Goal: Transaction & Acquisition: Purchase product/service

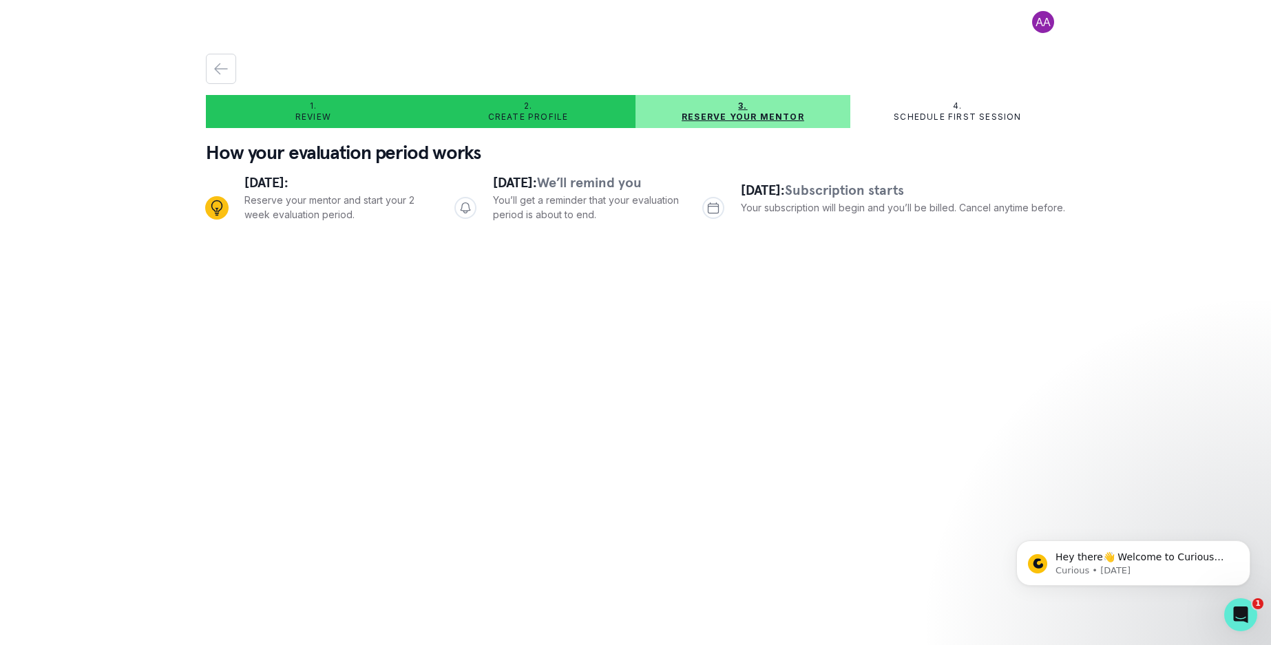
click at [537, 180] on span "[DATE]:" at bounding box center [515, 182] width 44 height 18
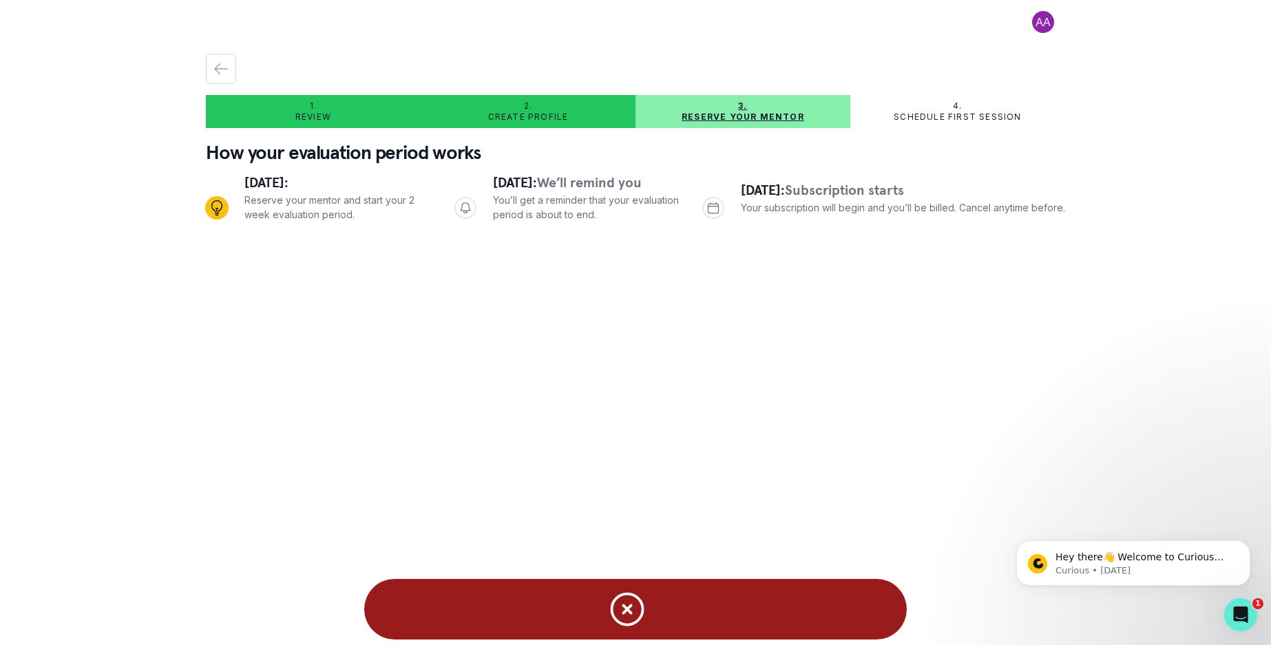
click at [940, 116] on p "Schedule first session" at bounding box center [957, 117] width 127 height 11
click at [730, 115] on p "Reserve your mentor" at bounding box center [743, 117] width 123 height 11
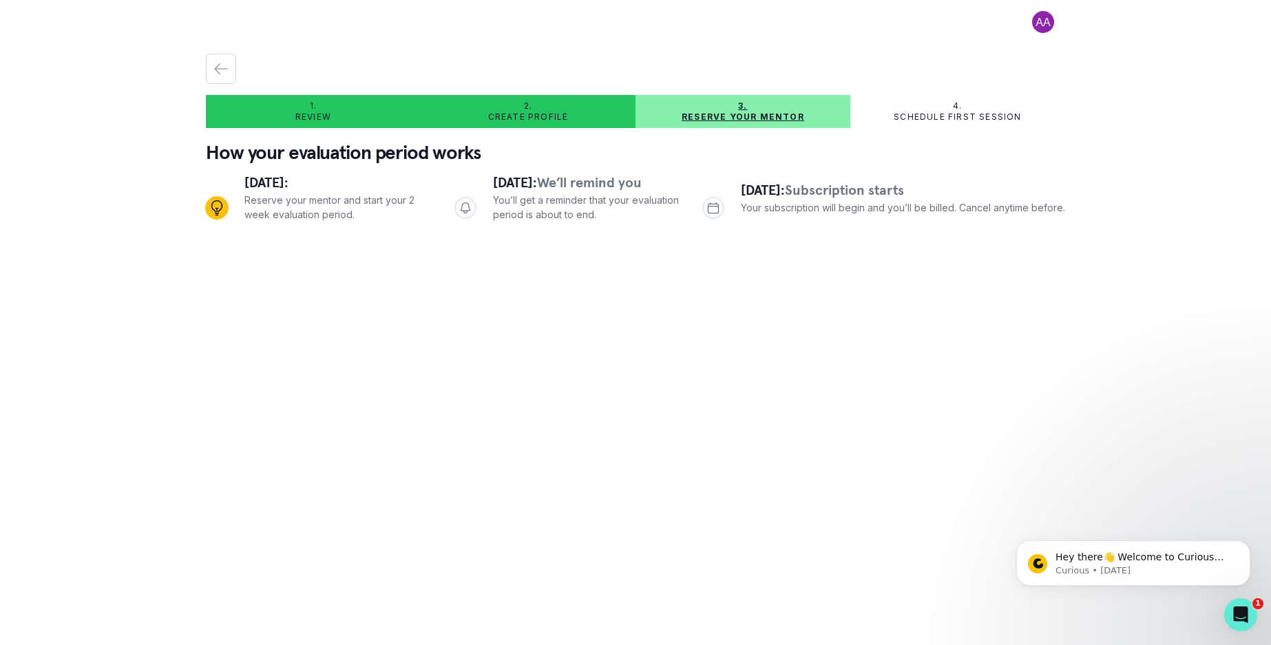
click at [730, 120] on p "Reserve your mentor" at bounding box center [743, 117] width 123 height 11
click at [731, 117] on p "Reserve your mentor" at bounding box center [743, 117] width 123 height 11
click at [843, 191] on span "Subscription starts" at bounding box center [844, 190] width 119 height 18
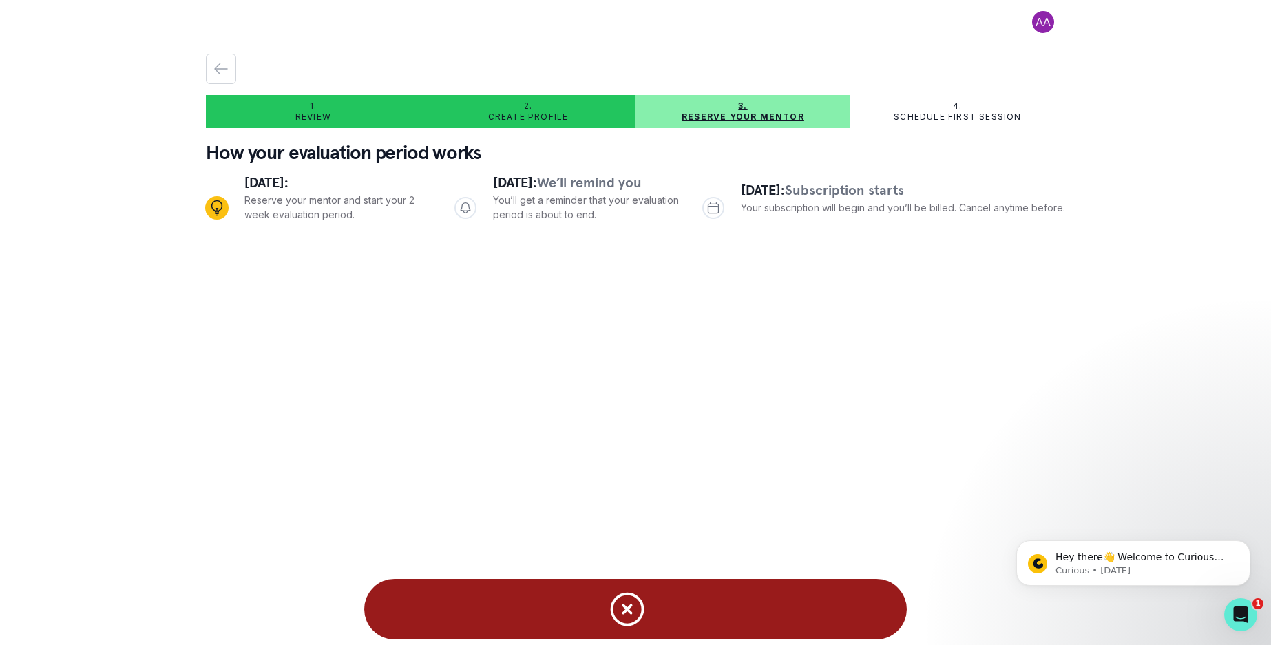
click at [631, 604] on icon "Notifications" at bounding box center [626, 609] width 41 height 41
click at [629, 620] on icon "Notifications" at bounding box center [626, 609] width 41 height 41
click at [1241, 609] on icon "Open Intercom Messenger" at bounding box center [1238, 613] width 23 height 23
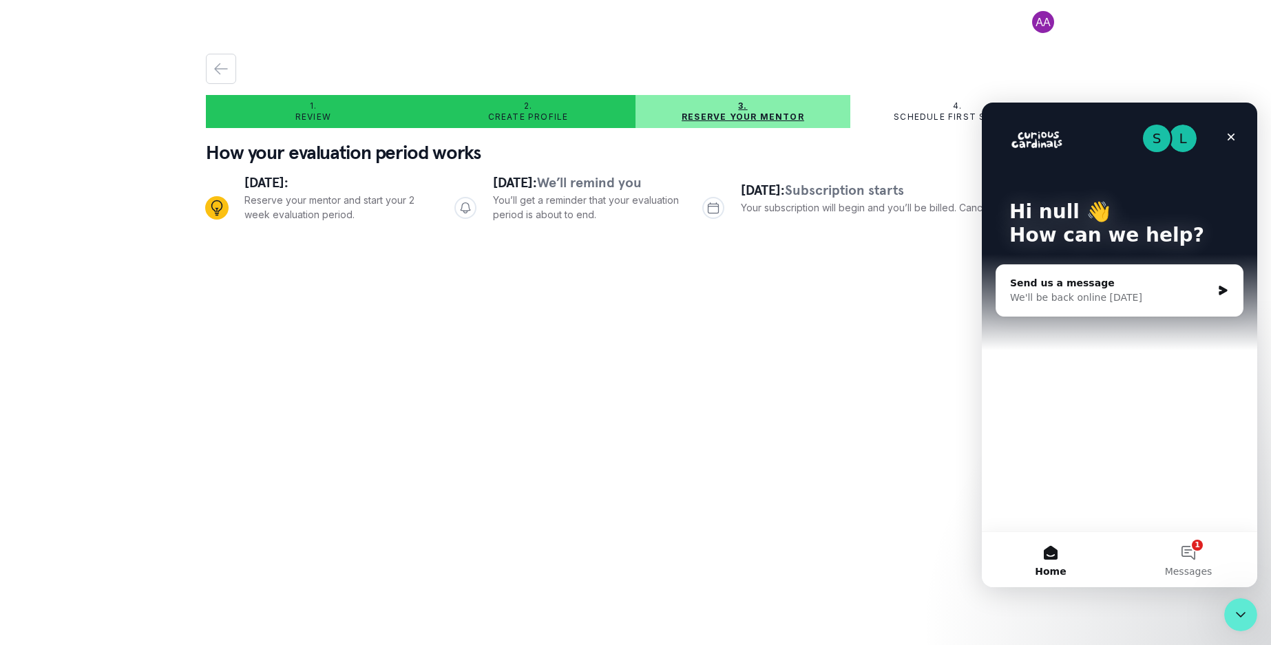
click at [1033, 291] on div "We'll be back online tomorrow" at bounding box center [1111, 298] width 202 height 14
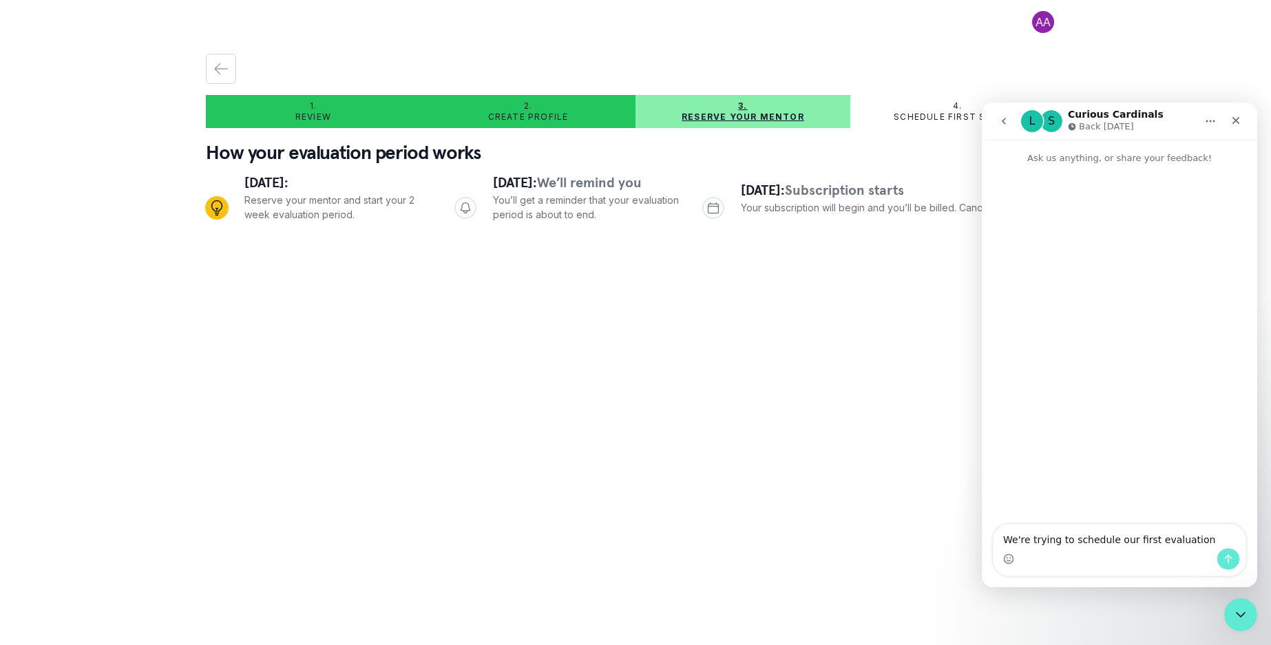
type textarea "We're trying to schedule our first evaluation session"
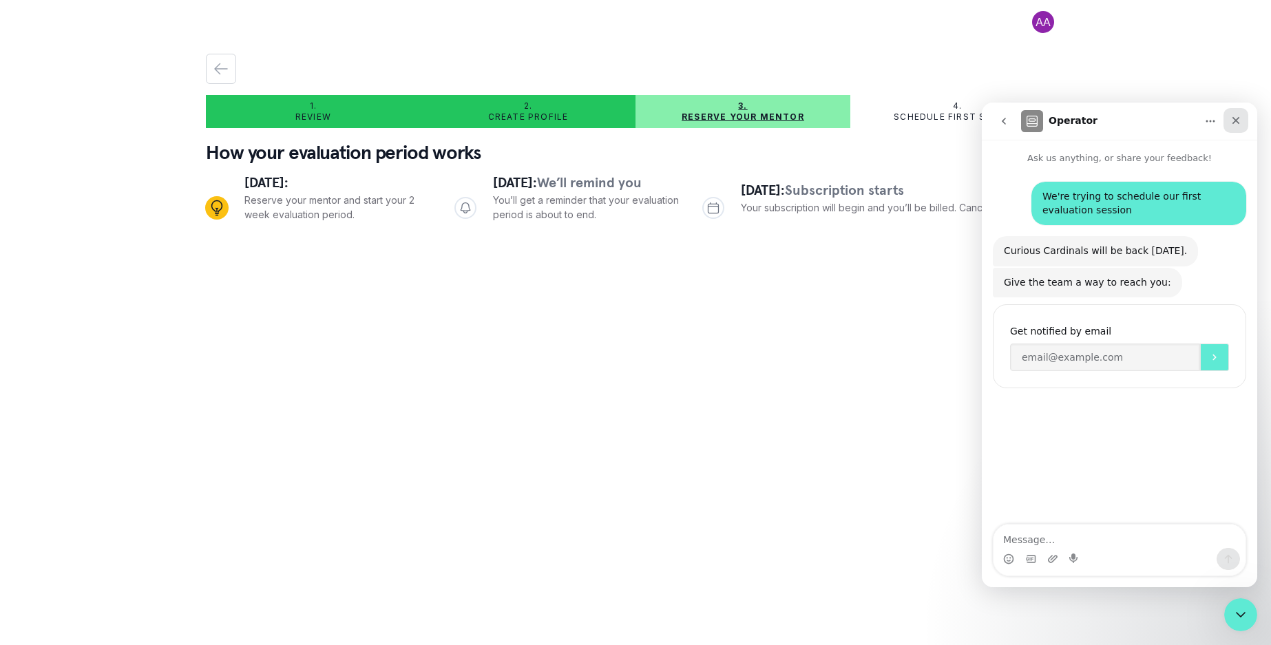
click at [1246, 118] on div "Close" at bounding box center [1235, 120] width 25 height 25
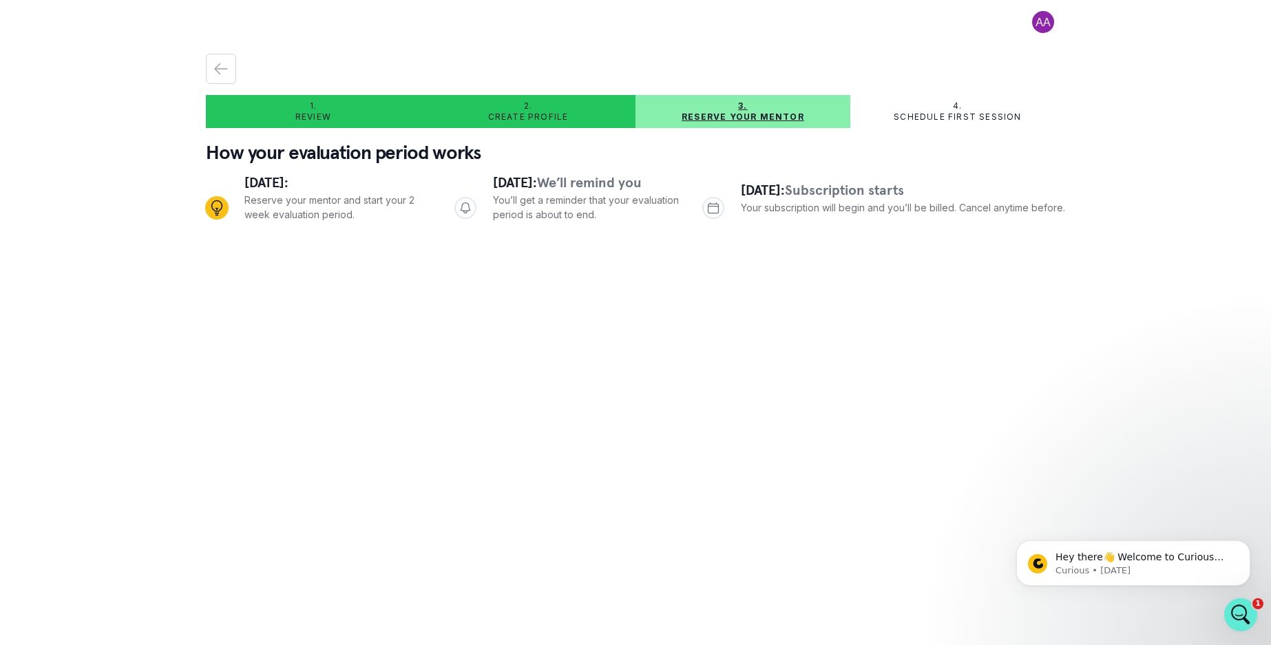
click at [975, 119] on p "Schedule first session" at bounding box center [957, 117] width 127 height 11
click at [715, 204] on icon "Progress" at bounding box center [713, 208] width 10 height 10
click at [524, 220] on p "You’ll get a reminder that your evaluation period is about to end." at bounding box center [587, 207] width 188 height 29
click at [461, 209] on icon "Progress" at bounding box center [465, 208] width 14 height 14
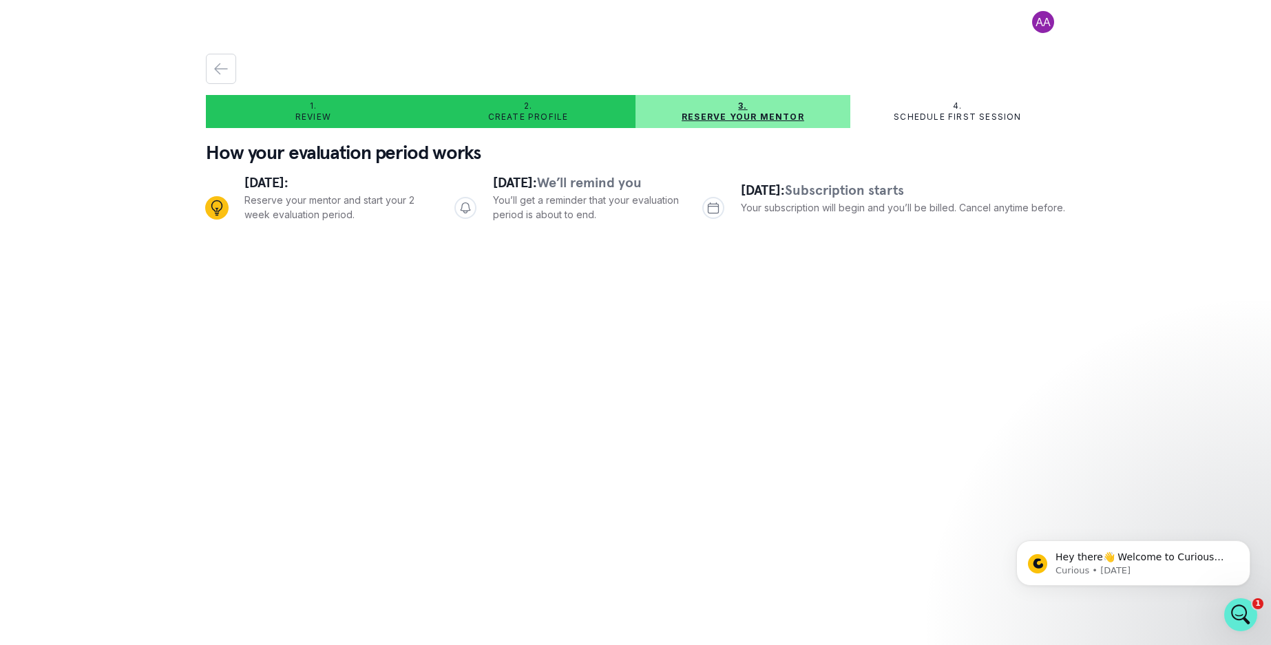
click at [502, 118] on p "Create profile" at bounding box center [528, 117] width 81 height 11
click at [742, 111] on p "3." at bounding box center [742, 106] width 9 height 11
click at [742, 110] on p "3." at bounding box center [742, 106] width 9 height 11
click at [746, 112] on p "Reserve your mentor" at bounding box center [743, 117] width 123 height 11
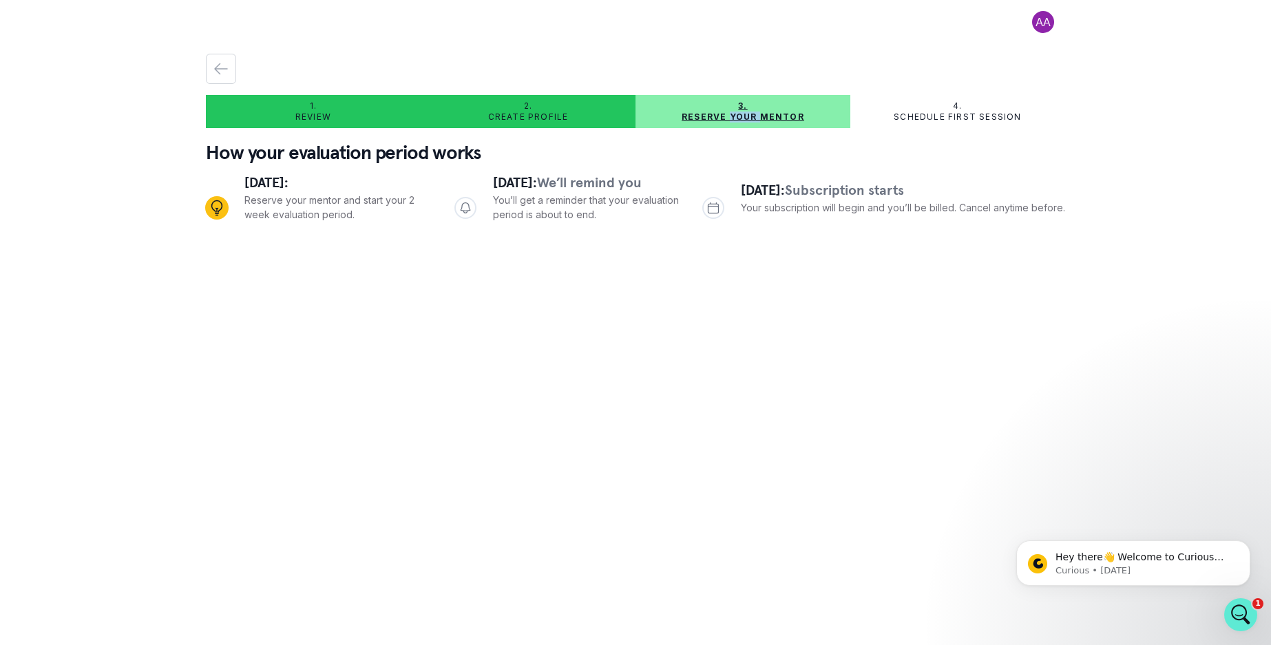
click at [746, 112] on p "Reserve your mentor" at bounding box center [743, 117] width 123 height 11
drag, startPoint x: 744, startPoint y: 116, endPoint x: 766, endPoint y: 301, distance: 186.4
click at [766, 301] on main "1. Review 2. Create profile 3. Reserve your mentor 4. Schedule first session Ho…" at bounding box center [635, 322] width 881 height 645
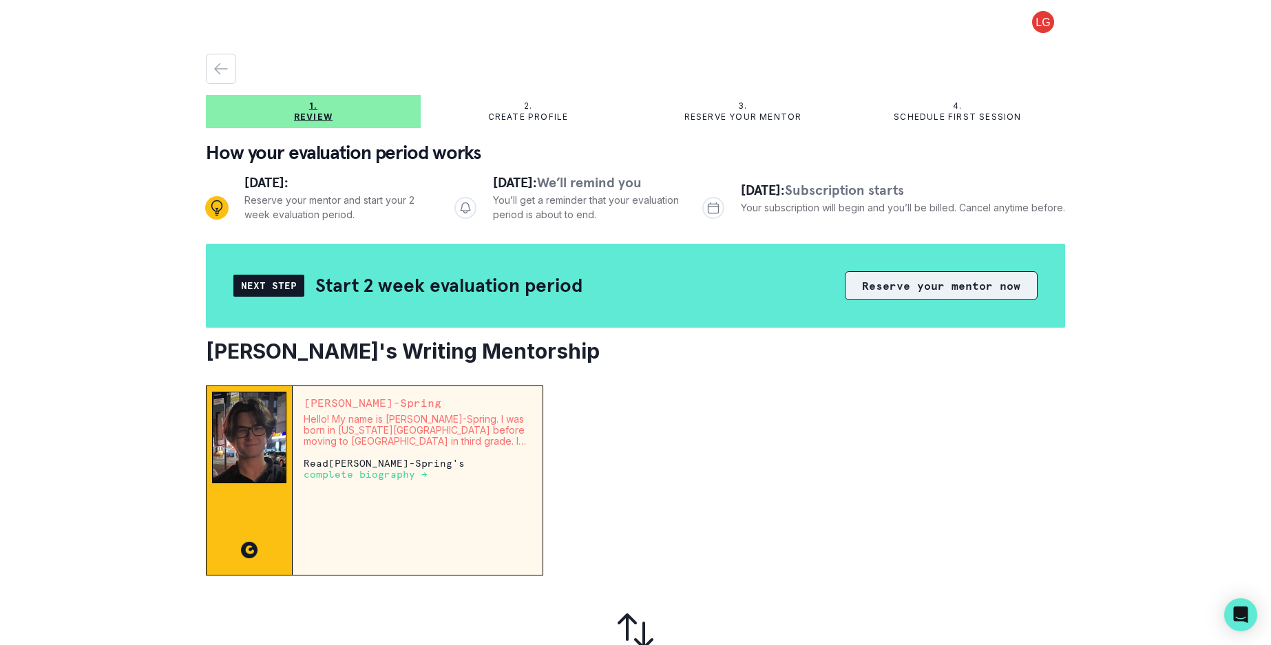
click at [913, 282] on button "Reserve your mentor now" at bounding box center [941, 285] width 193 height 29
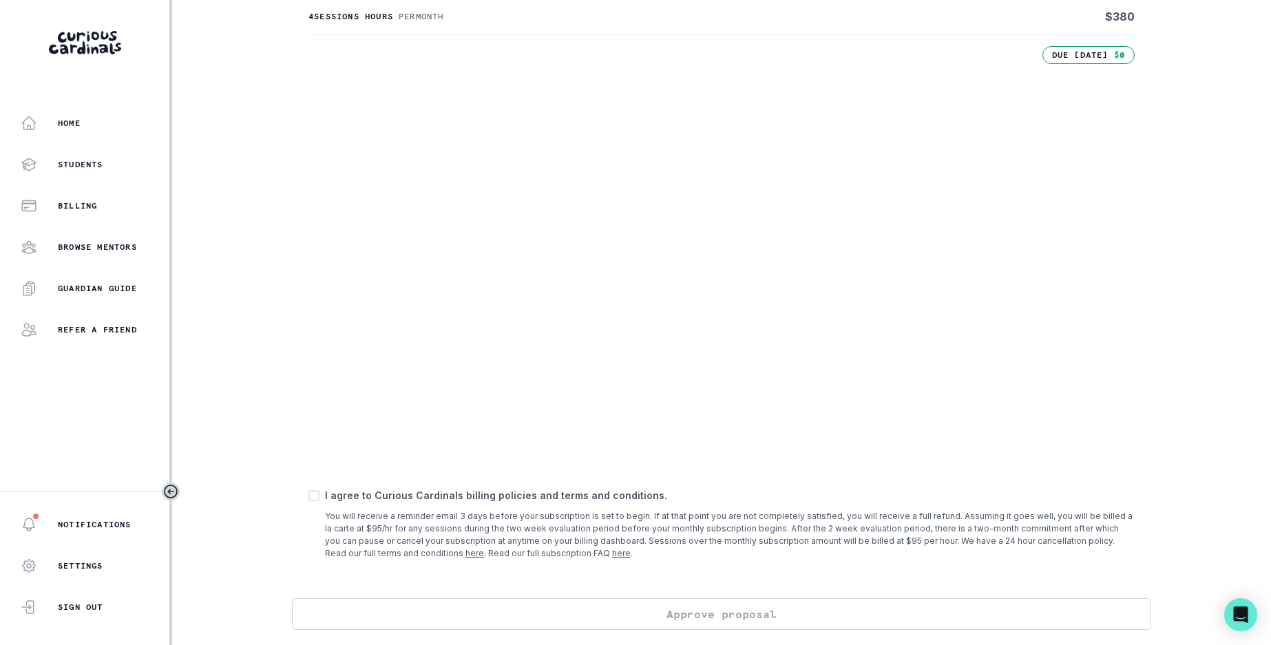
scroll to position [346, 0]
click at [316, 501] on div "I agree to Curious Cardinals billing policies and terms and conditions. You wil…" at bounding box center [721, 523] width 826 height 72
click at [317, 493] on span at bounding box center [313, 494] width 11 height 11
click at [308, 494] on input "checkbox" at bounding box center [308, 494] width 1 height 1
checkbox input "true"
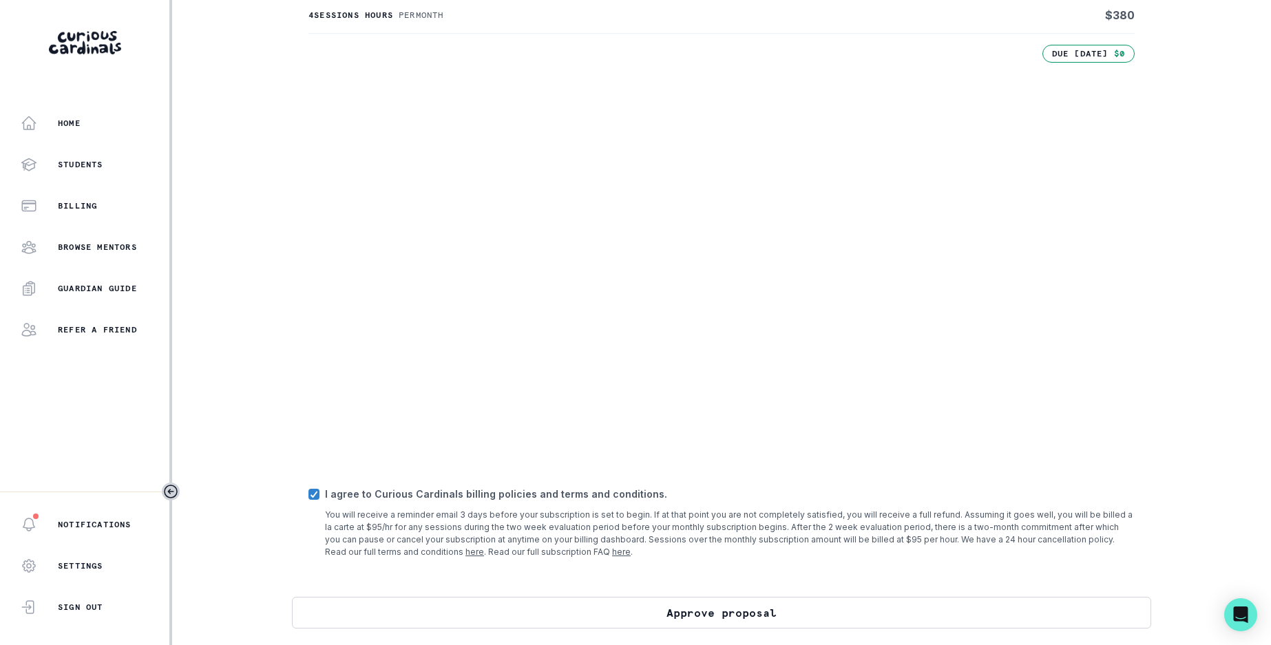
click at [702, 611] on button "Approve proposal" at bounding box center [721, 613] width 859 height 32
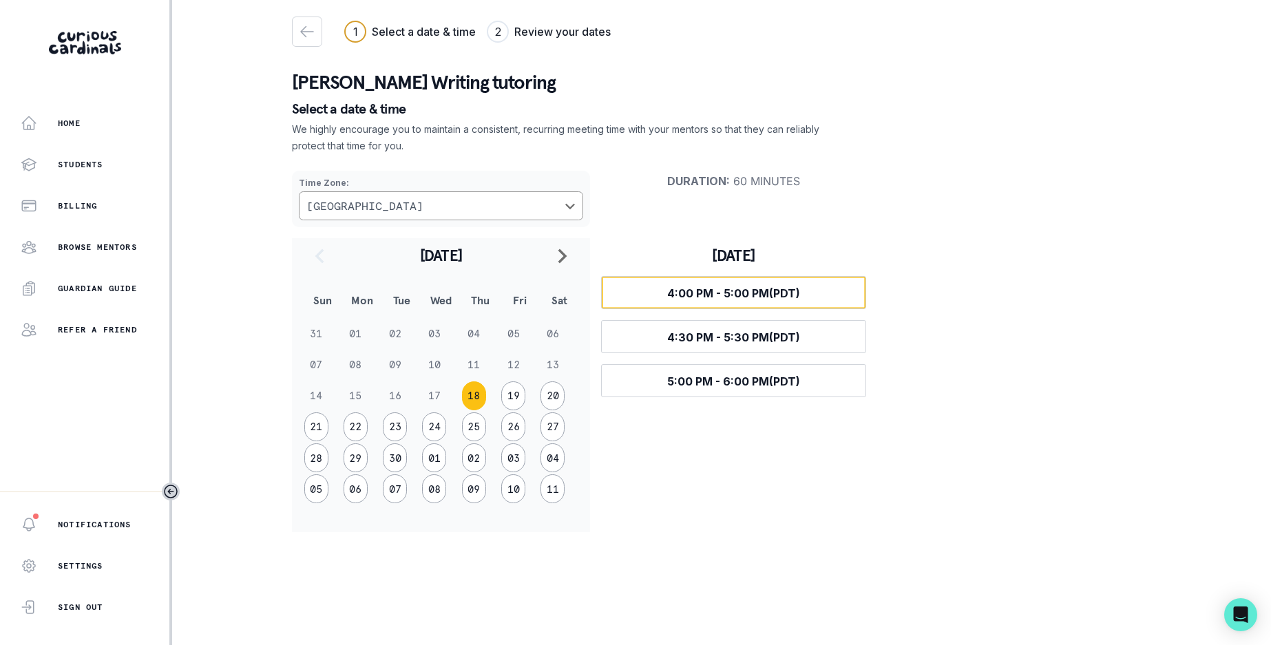
click at [737, 286] on span "4:00 PM - 5:00 PM (PDT)" at bounding box center [733, 293] width 133 height 14
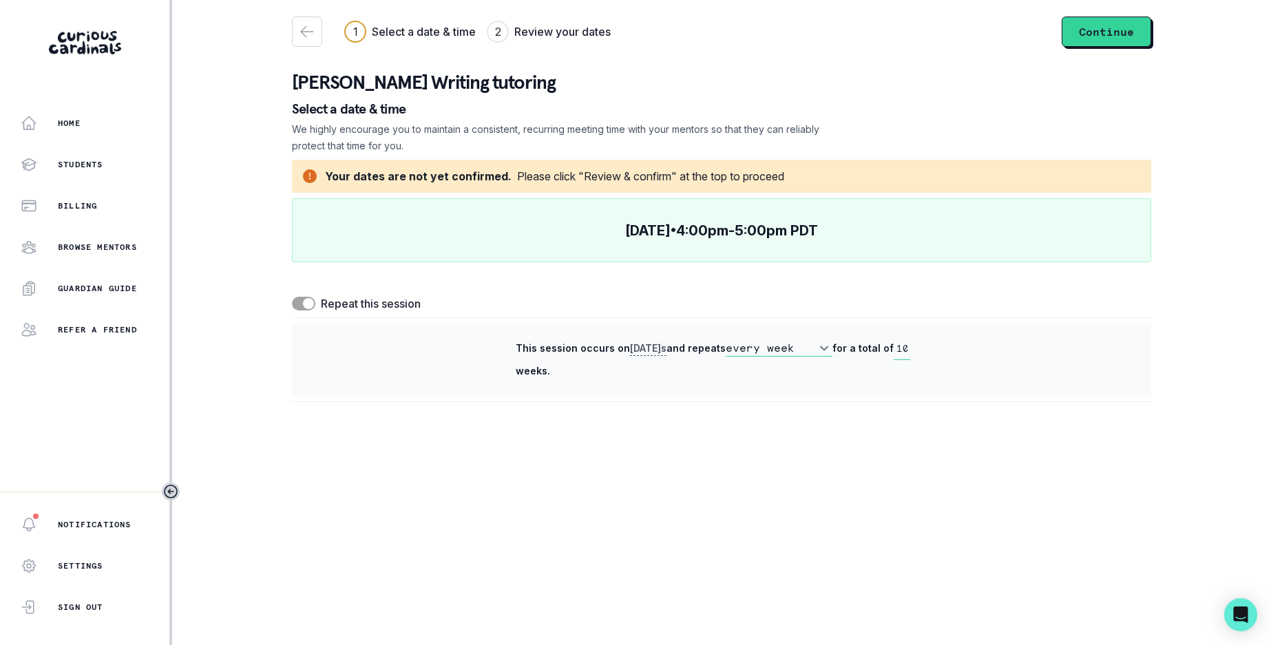
click at [826, 348] on select "every week every 2 weeks" at bounding box center [779, 348] width 107 height 17
click at [730, 340] on select "every week every 2 weeks" at bounding box center [779, 348] width 107 height 17
click at [908, 350] on input "10" at bounding box center [902, 348] width 17 height 23
click at [1099, 30] on button "Continue" at bounding box center [1106, 32] width 89 height 30
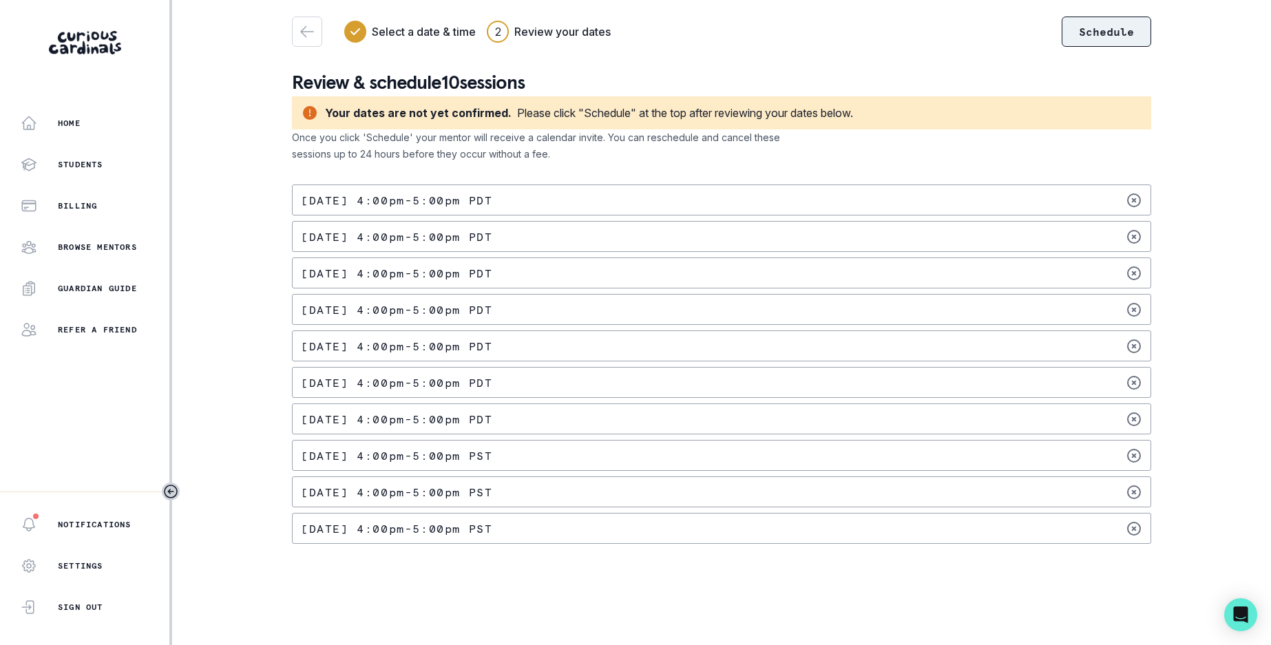
click at [1106, 28] on button "Schedule" at bounding box center [1106, 32] width 89 height 30
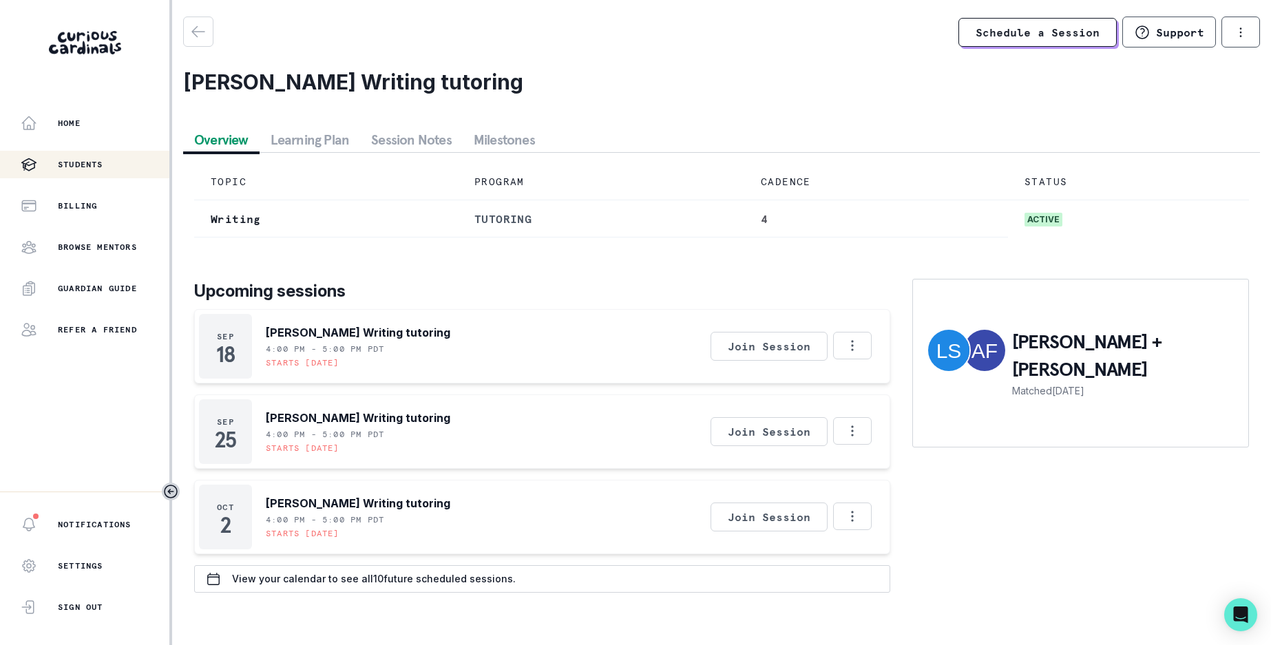
click at [72, 165] on p "Students" at bounding box center [80, 164] width 45 height 11
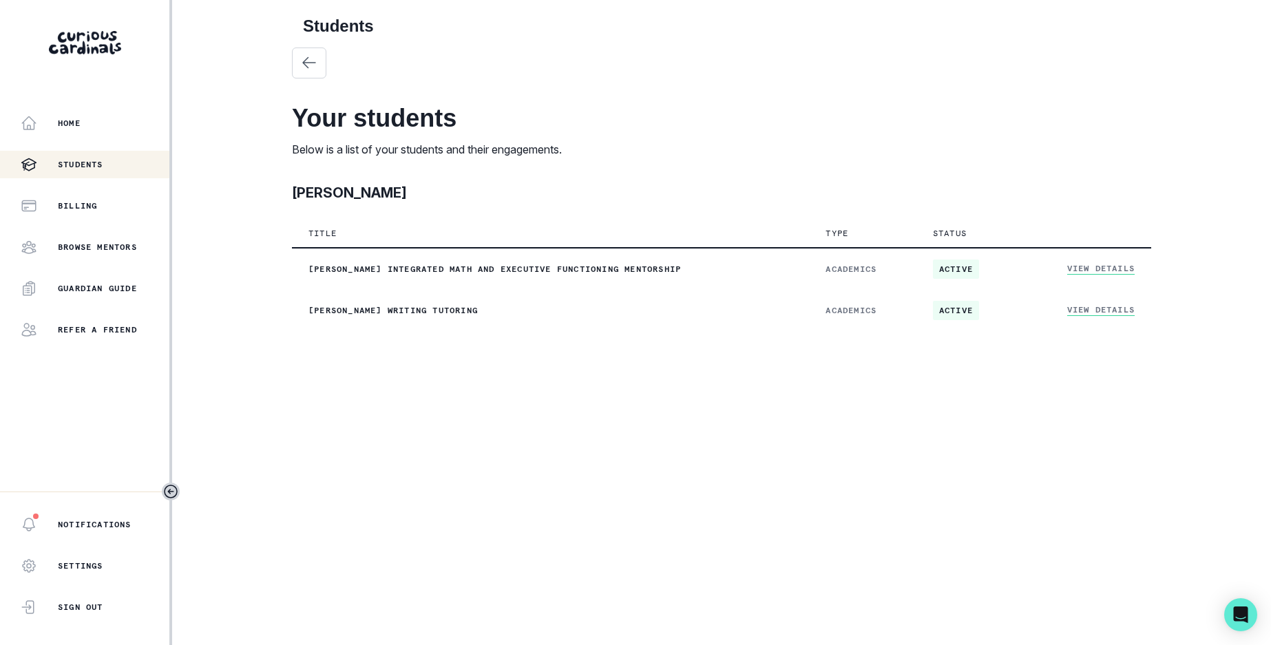
click at [756, 488] on main "Students Your students Below is a list of your students and their engagements. …" at bounding box center [721, 322] width 881 height 645
click at [62, 120] on p "Home" at bounding box center [69, 123] width 23 height 11
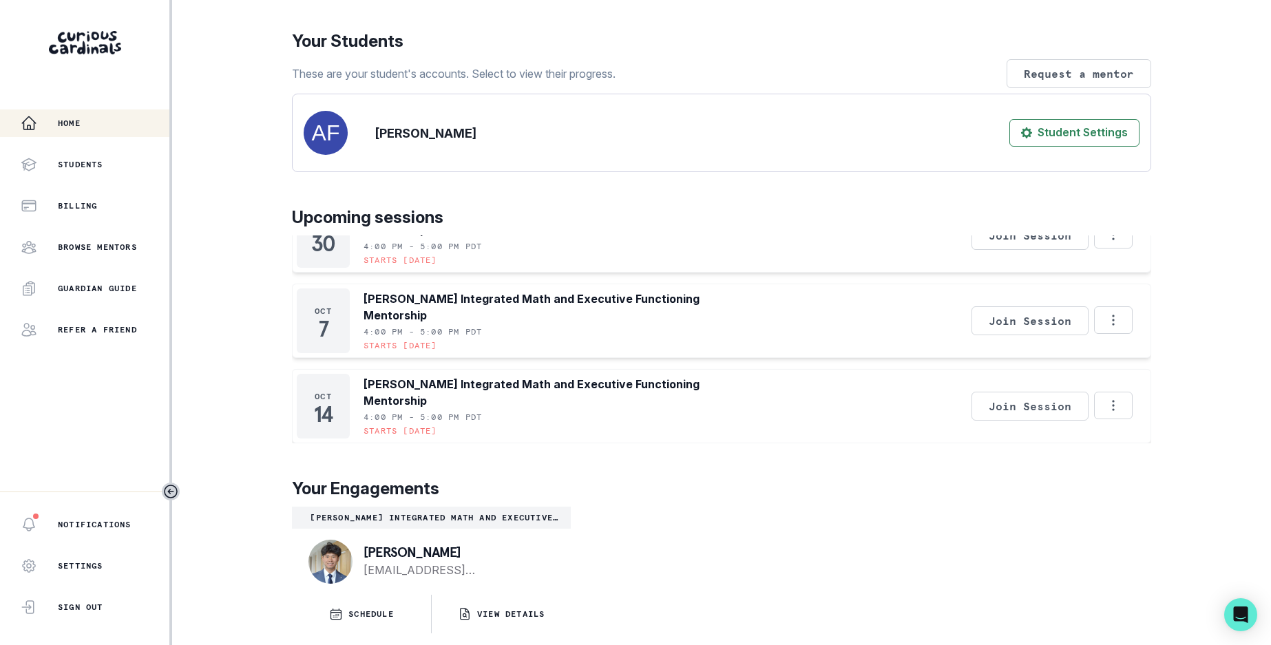
scroll to position [414, 0]
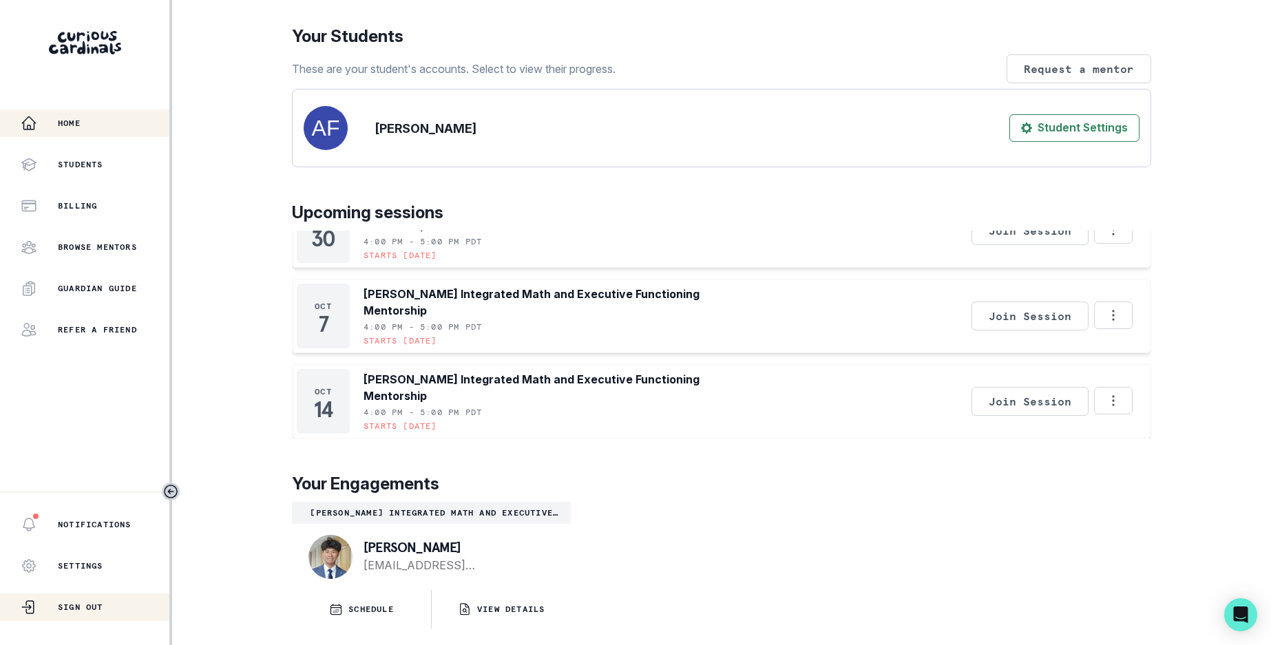
click at [85, 606] on p "Sign Out" at bounding box center [80, 607] width 45 height 11
